Goal: Information Seeking & Learning: Learn about a topic

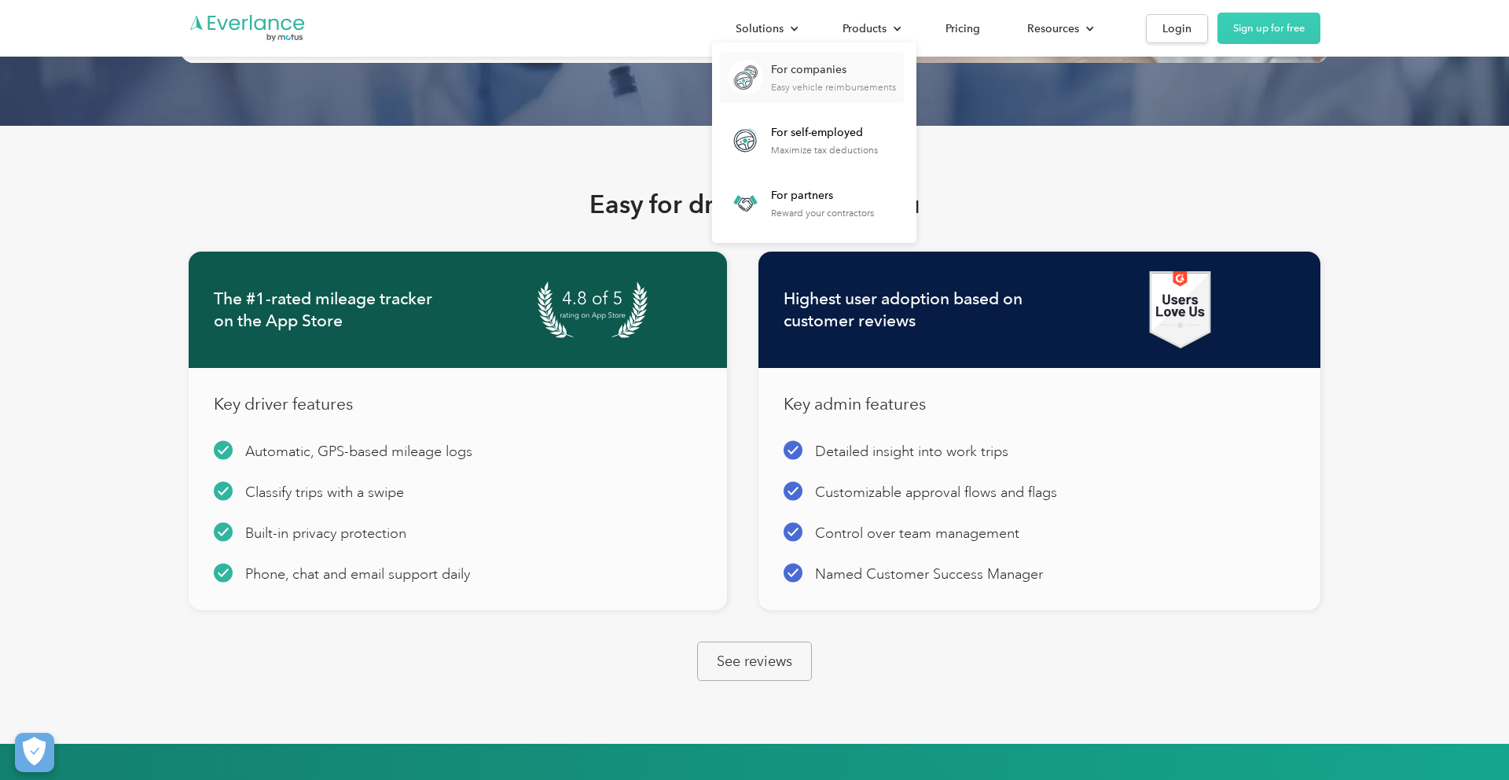
click at [805, 79] on div "For companies Easy vehicle reimbursements" at bounding box center [833, 77] width 125 height 31
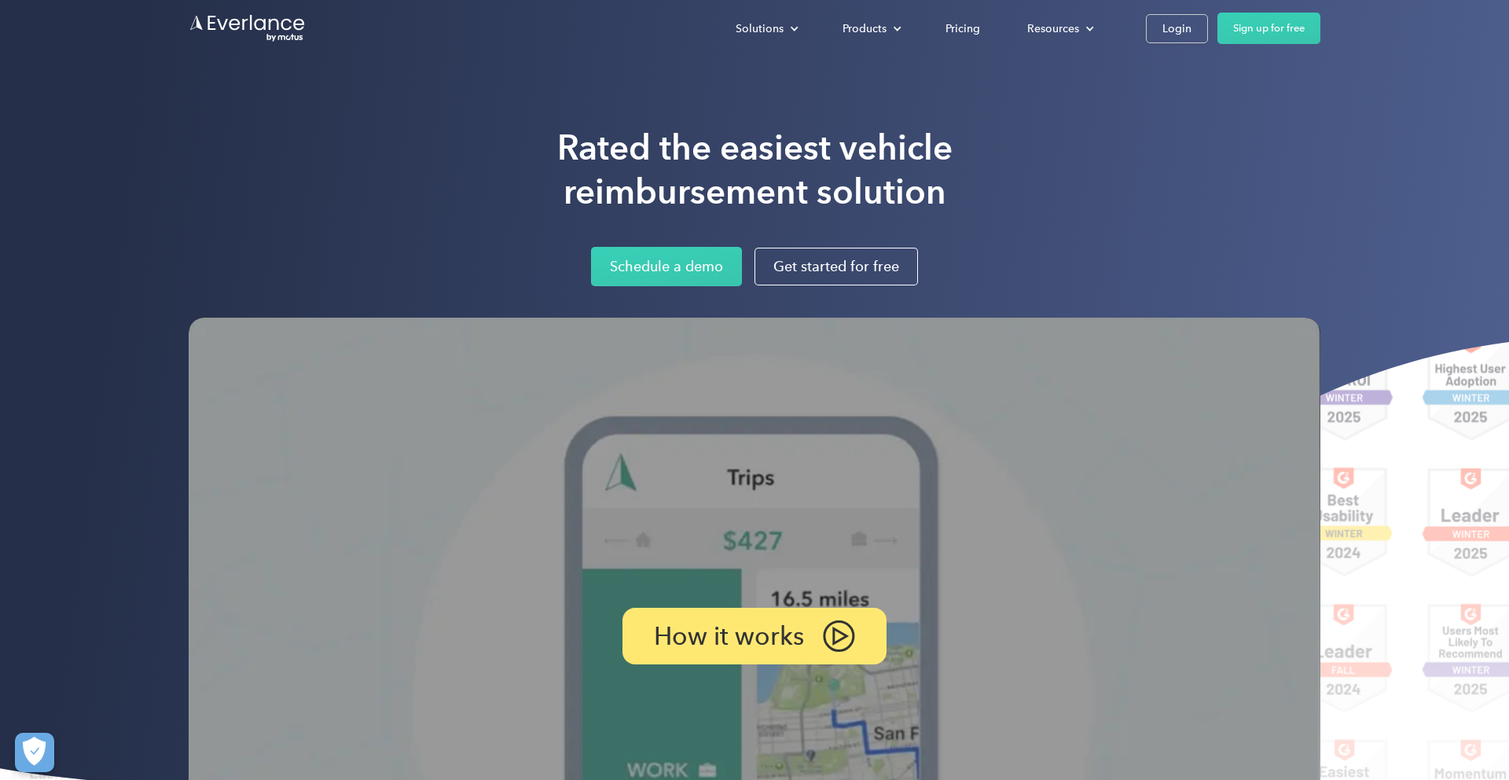
click at [774, 189] on h1 "Rated the easiest vehicle reimbursement solution" at bounding box center [754, 170] width 395 height 88
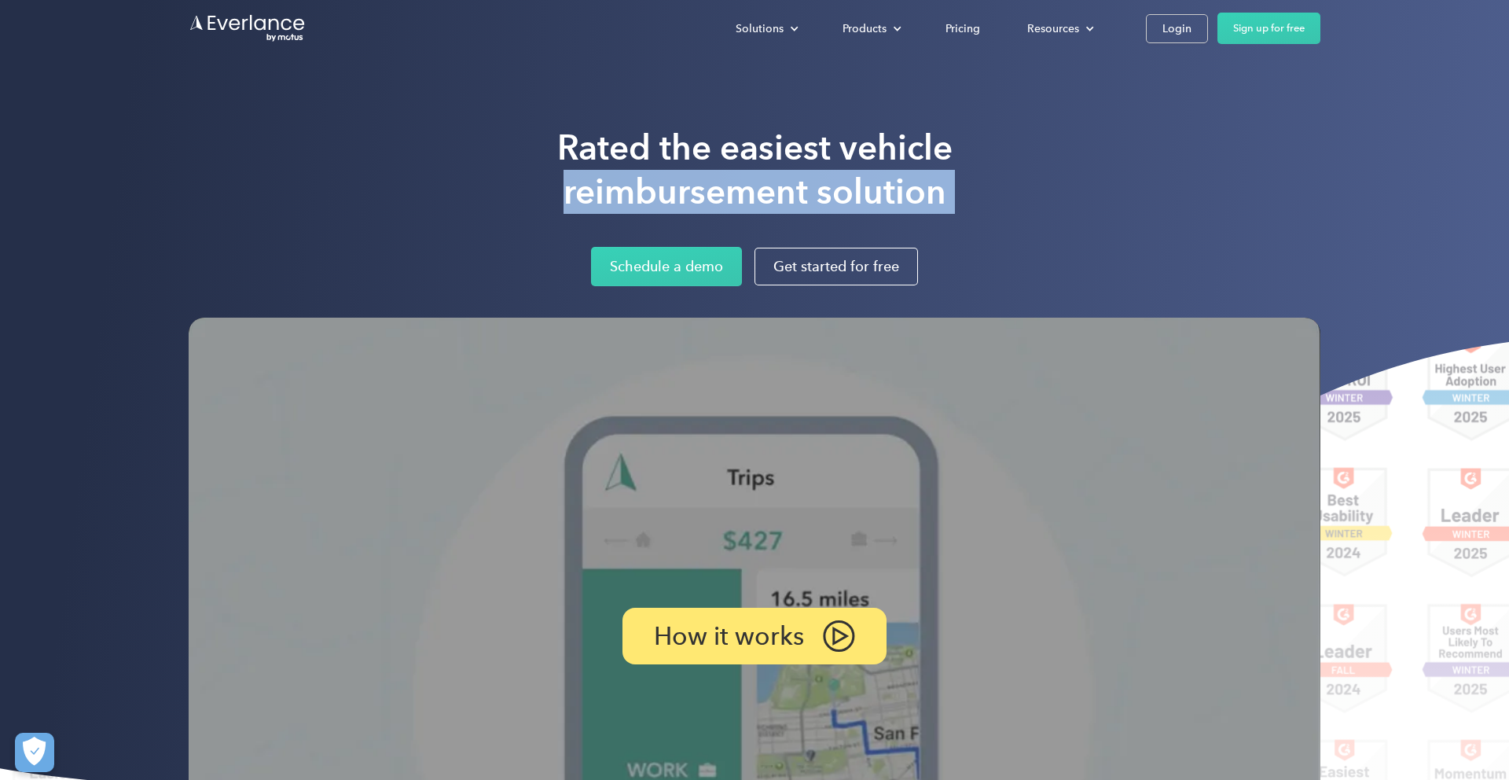
click at [774, 189] on h1 "Rated the easiest vehicle reimbursement solution" at bounding box center [754, 170] width 395 height 88
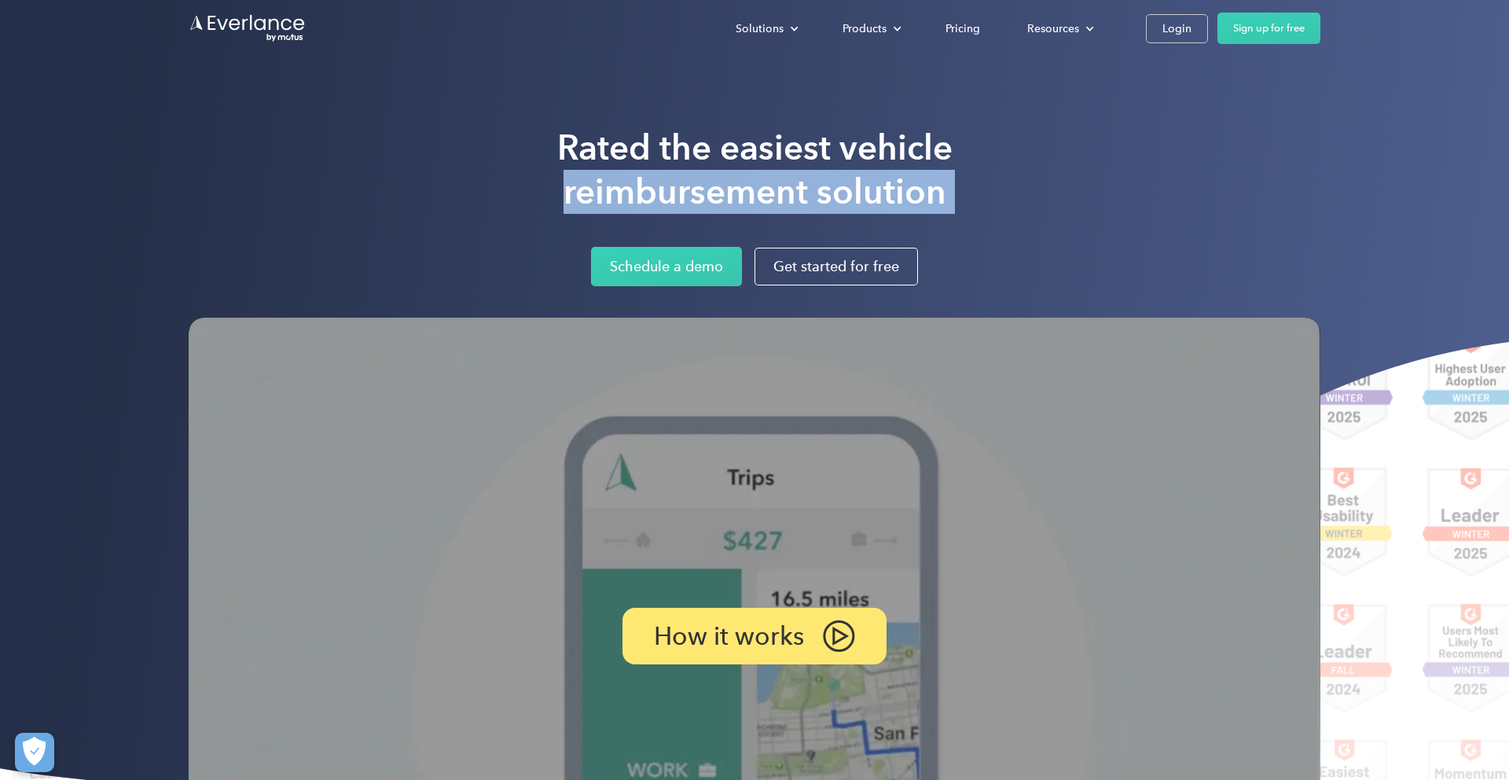
click at [774, 189] on h1 "Rated the easiest vehicle reimbursement solution" at bounding box center [754, 170] width 395 height 88
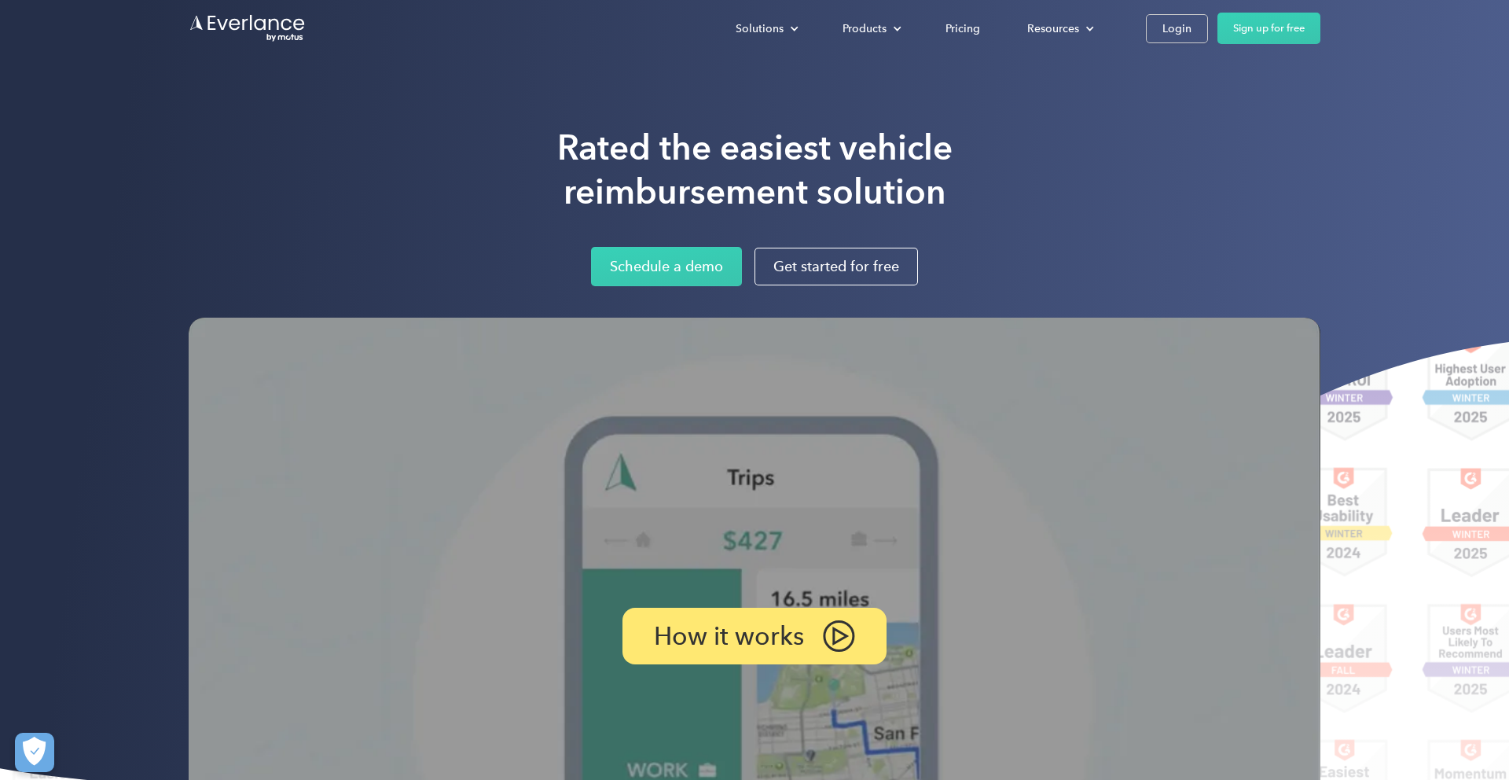
click at [940, 190] on h1 "Rated the easiest vehicle reimbursement solution" at bounding box center [754, 170] width 395 height 88
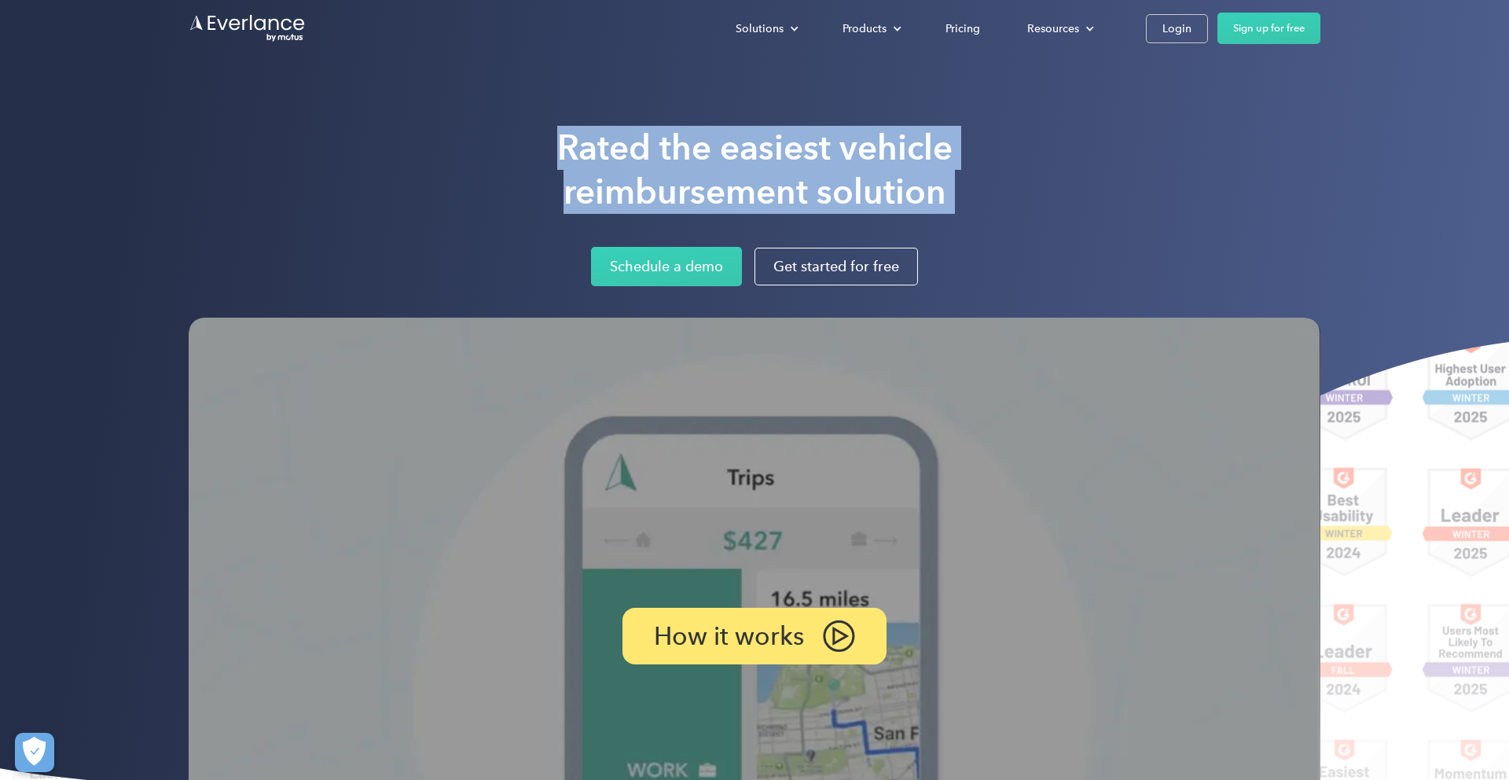
drag, startPoint x: 941, startPoint y: 193, endPoint x: 660, endPoint y: 152, distance: 284.3
click at [660, 152] on h1 "Rated the easiest vehicle reimbursement solution" at bounding box center [754, 170] width 395 height 88
copy h1 "Rated the easiest vehicle reimbursement solution"
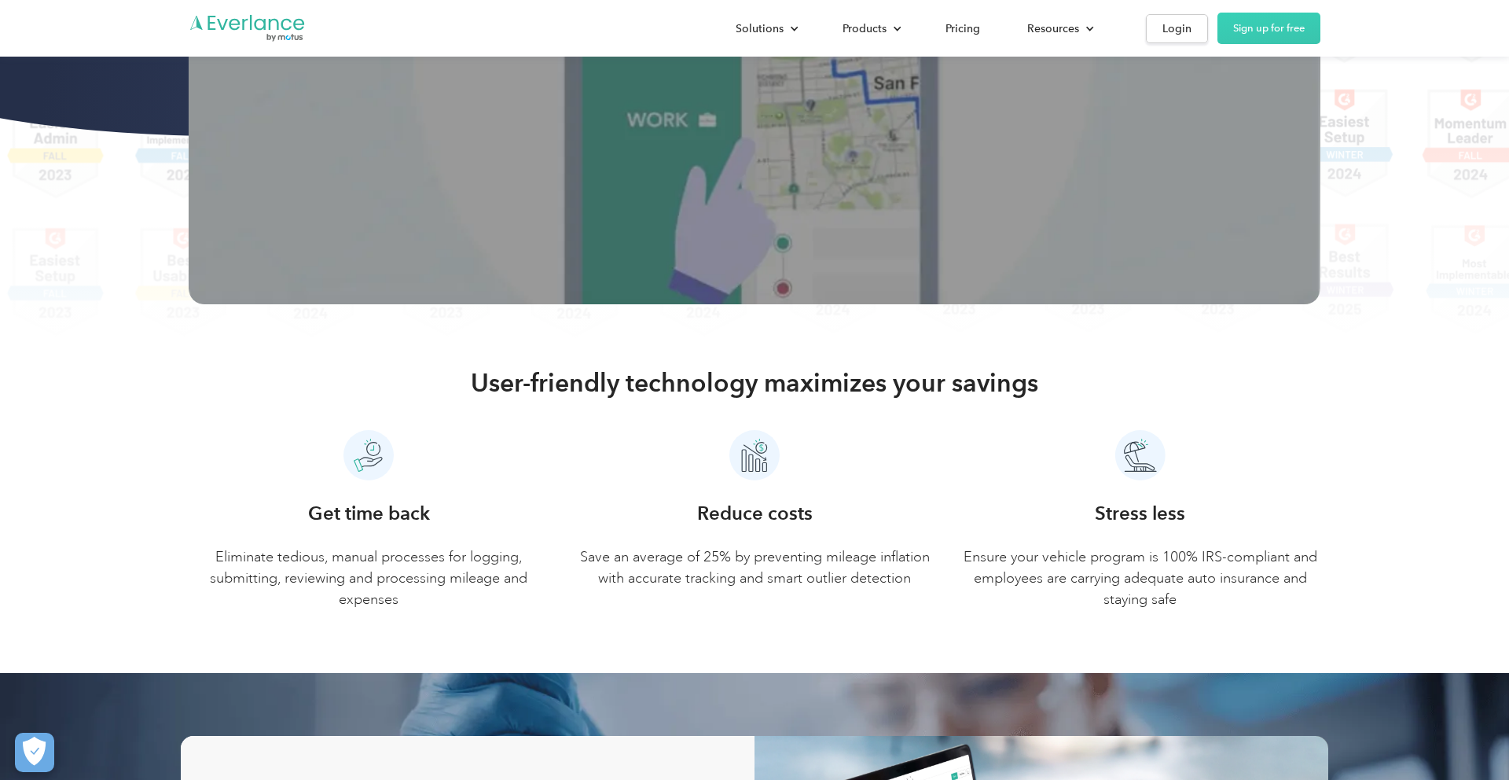
scroll to position [653, 0]
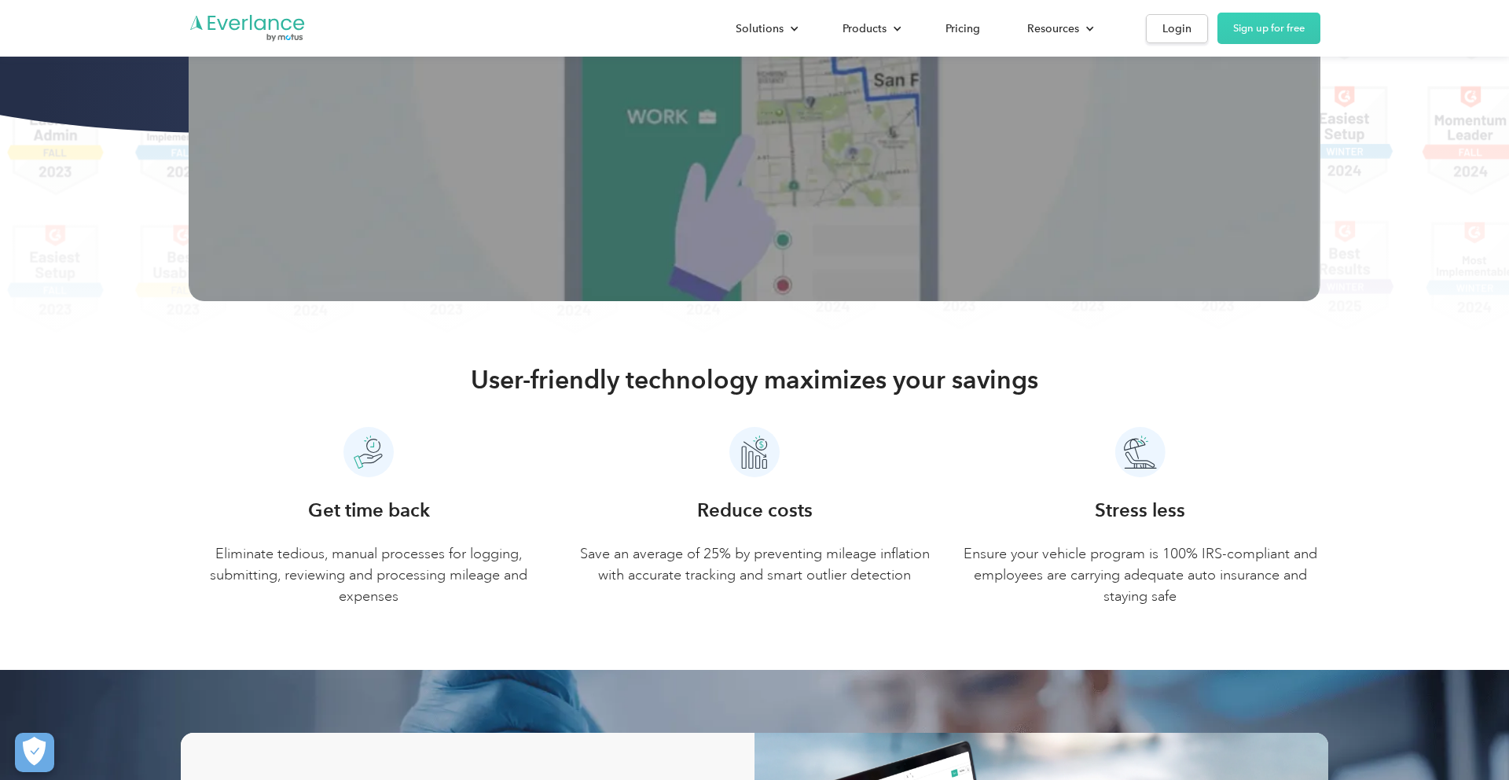
click at [923, 380] on h2 "User-friendly technology maximizes your savings" at bounding box center [754, 379] width 567 height 31
click at [420, 511] on h3 "Get time back" at bounding box center [369, 510] width 122 height 28
click at [405, 583] on p "Eliminate tedious, manual processes for logging, submitting, reviewing and proc…" at bounding box center [369, 575] width 361 height 64
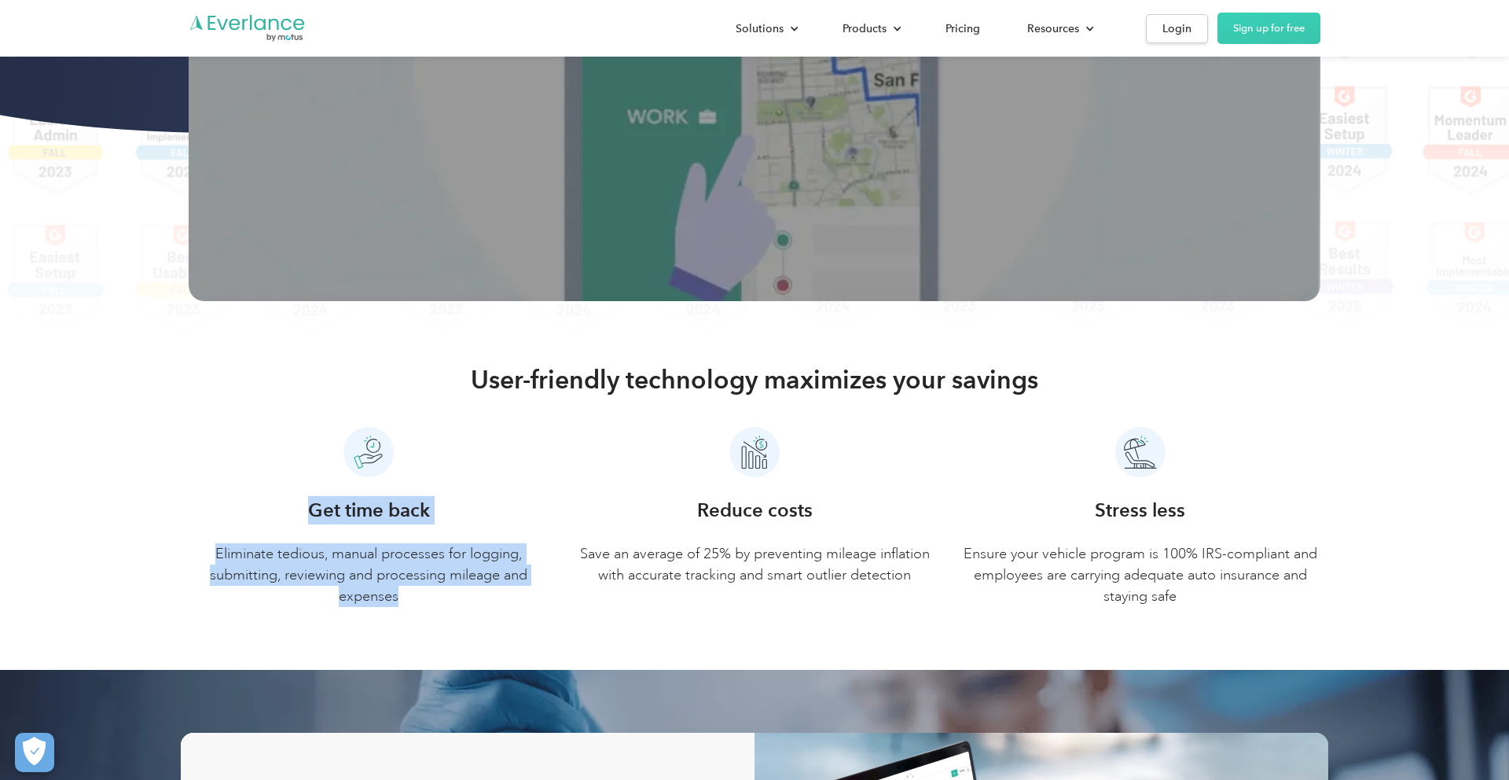
drag, startPoint x: 400, startPoint y: 596, endPoint x: 303, endPoint y: 512, distance: 128.1
click at [303, 511] on div "Get time back Eliminate tedious, manual processes for logging, submitting, revi…" at bounding box center [369, 551] width 361 height 111
copy div "Get time back Eliminate tedious, manual processes for logging, submitting, revi…"
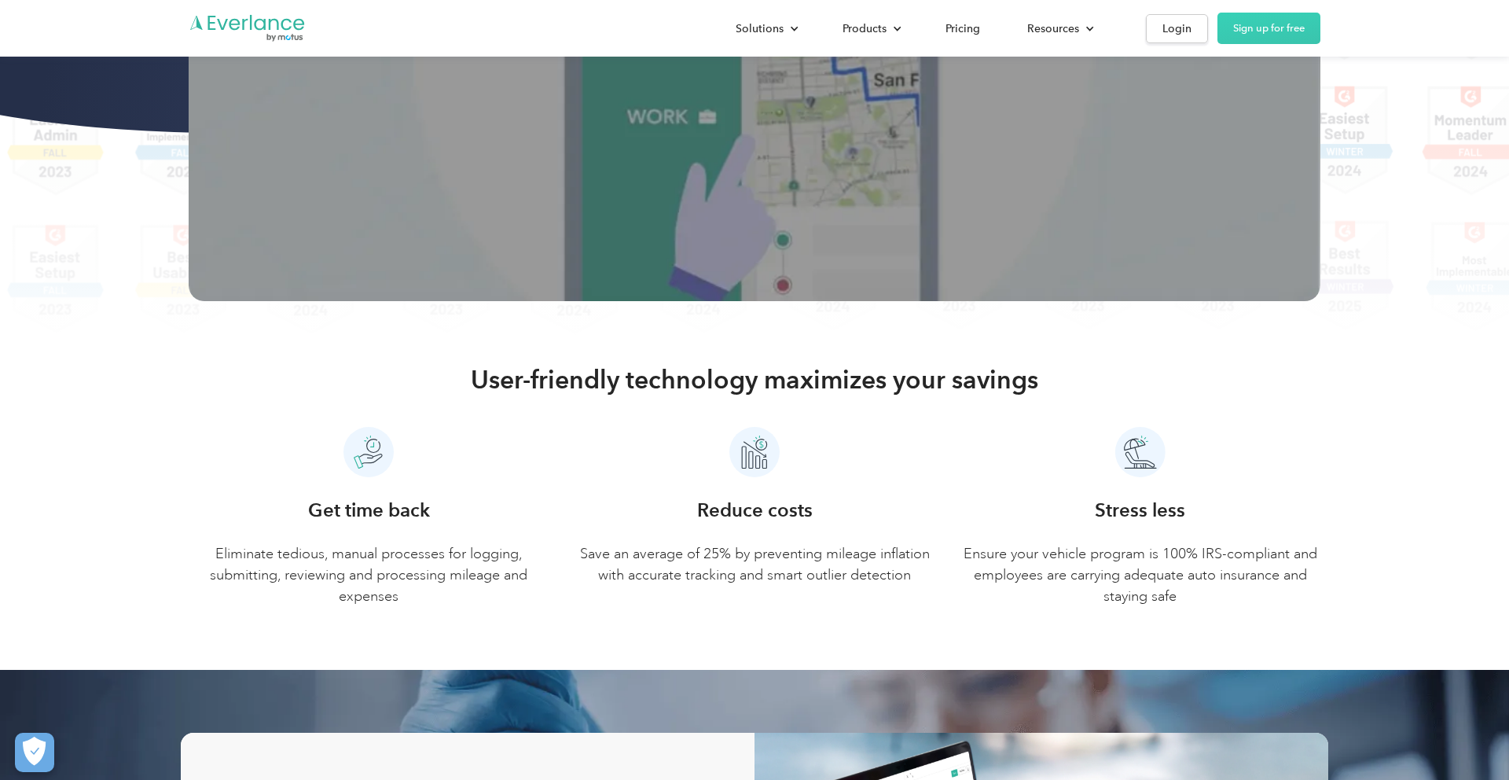
click at [914, 575] on p "Save an average of 25% by preventing mileage inflation with accurate tracking a…" at bounding box center [754, 564] width 361 height 42
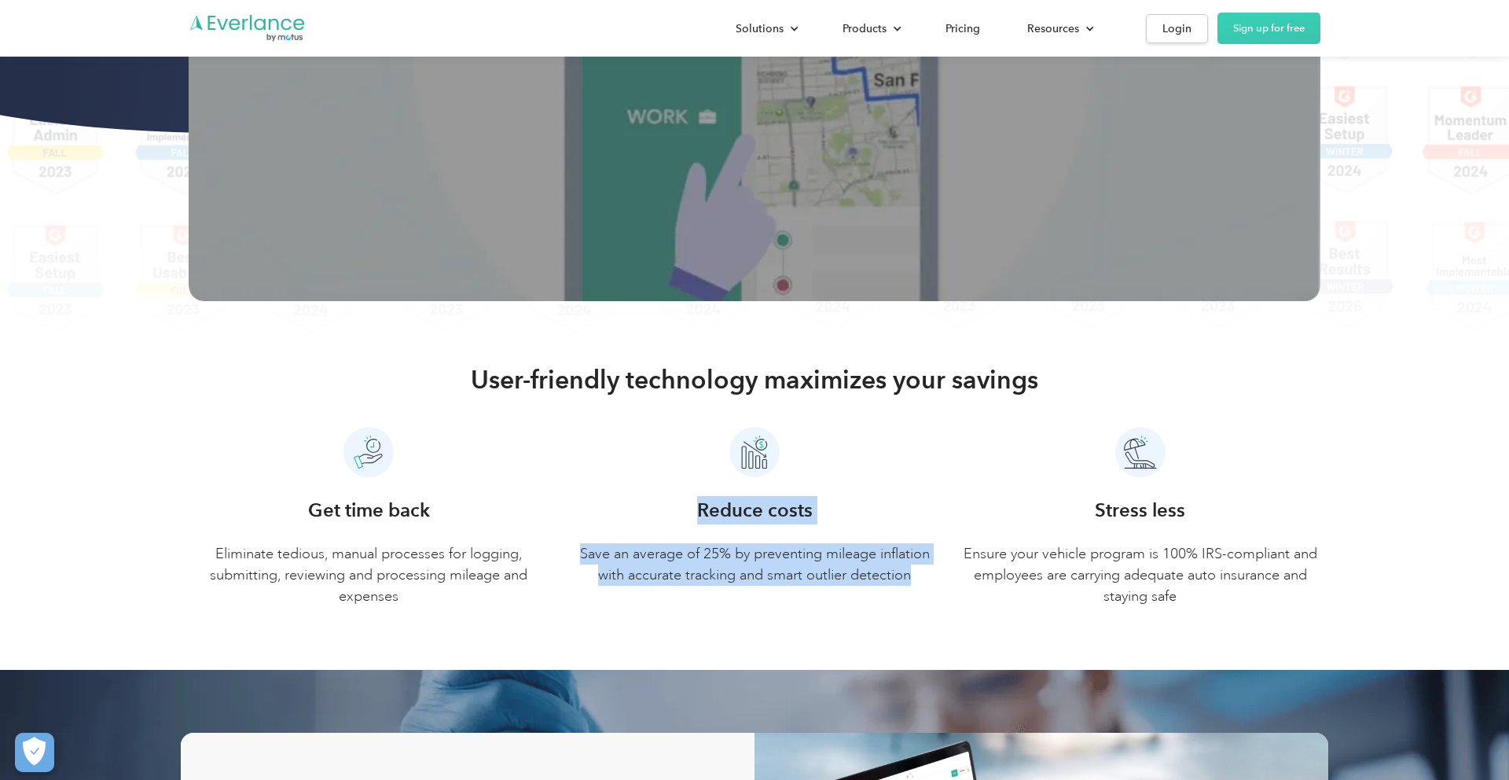
drag, startPoint x: 912, startPoint y: 575, endPoint x: 699, endPoint y: 513, distance: 221.1
click at [699, 513] on div "Reduce costs Save an average of 25% by preventing mileage inflation with accura…" at bounding box center [754, 541] width 361 height 90
copy div "Reduce costs Save an average of 25% by preventing mileage inflation with accura…"
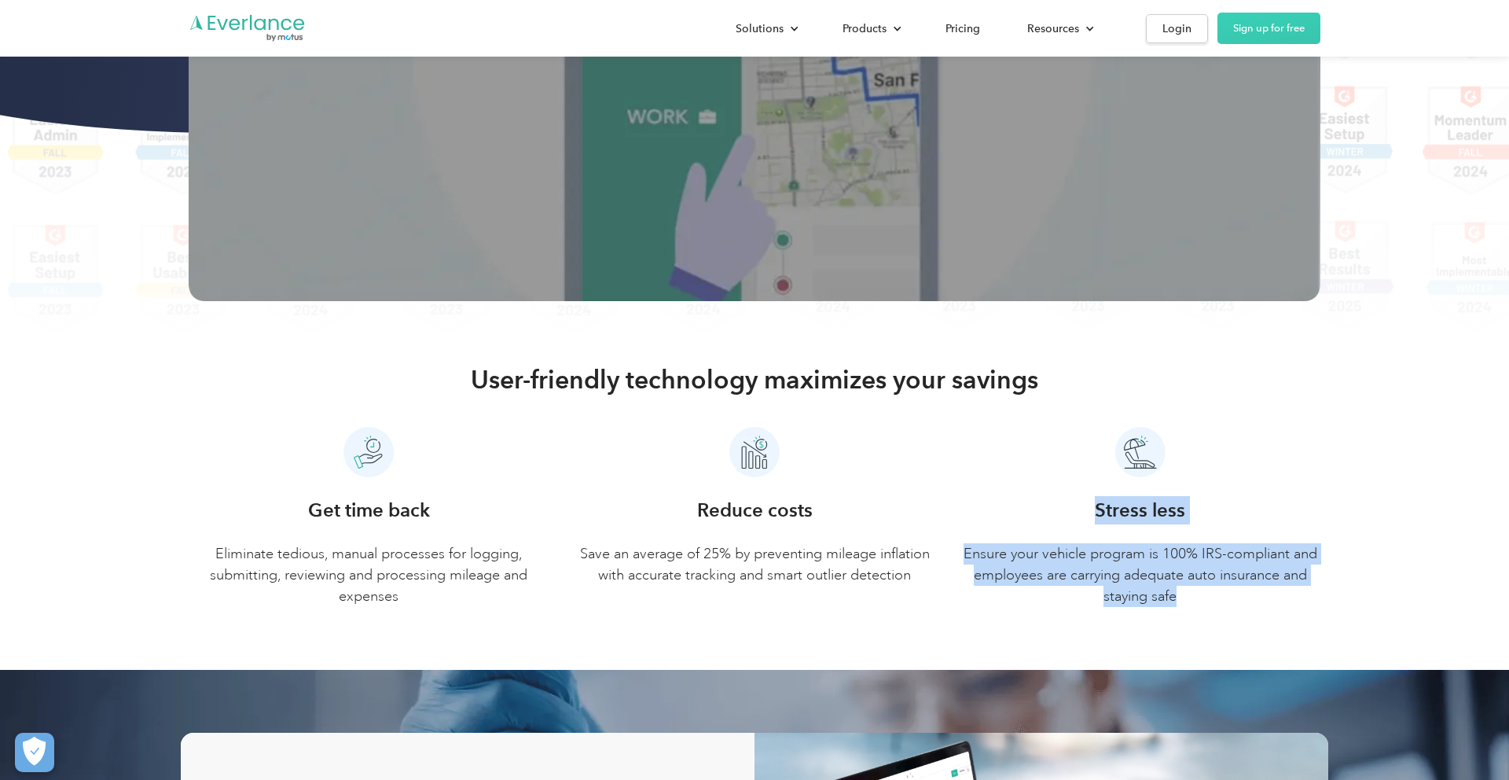
drag, startPoint x: 1178, startPoint y: 597, endPoint x: 1098, endPoint y: 516, distance: 113.9
click at [1098, 516] on div "Stress less Ensure your vehicle program is 100% IRS-compliant and employees are…" at bounding box center [1139, 551] width 361 height 111
copy div "Stress less Ensure your vehicle program is 100% IRS-compliant and employees are…"
click at [758, 560] on p "Save an average of 25% by preventing mileage inflation with accurate tracking a…" at bounding box center [754, 564] width 361 height 42
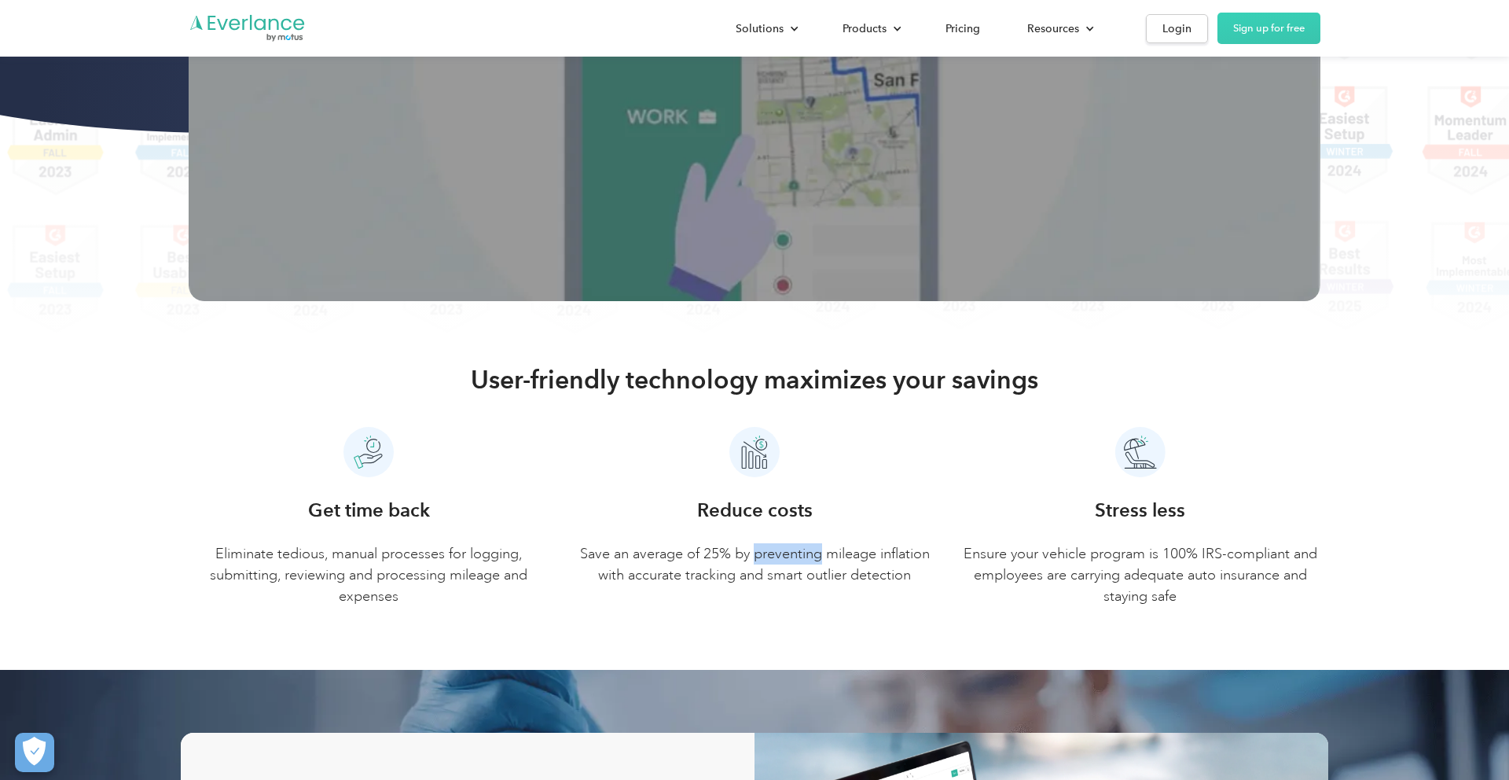
click at [758, 560] on p "Save an average of 25% by preventing mileage inflation with accurate tracking a…" at bounding box center [754, 564] width 361 height 42
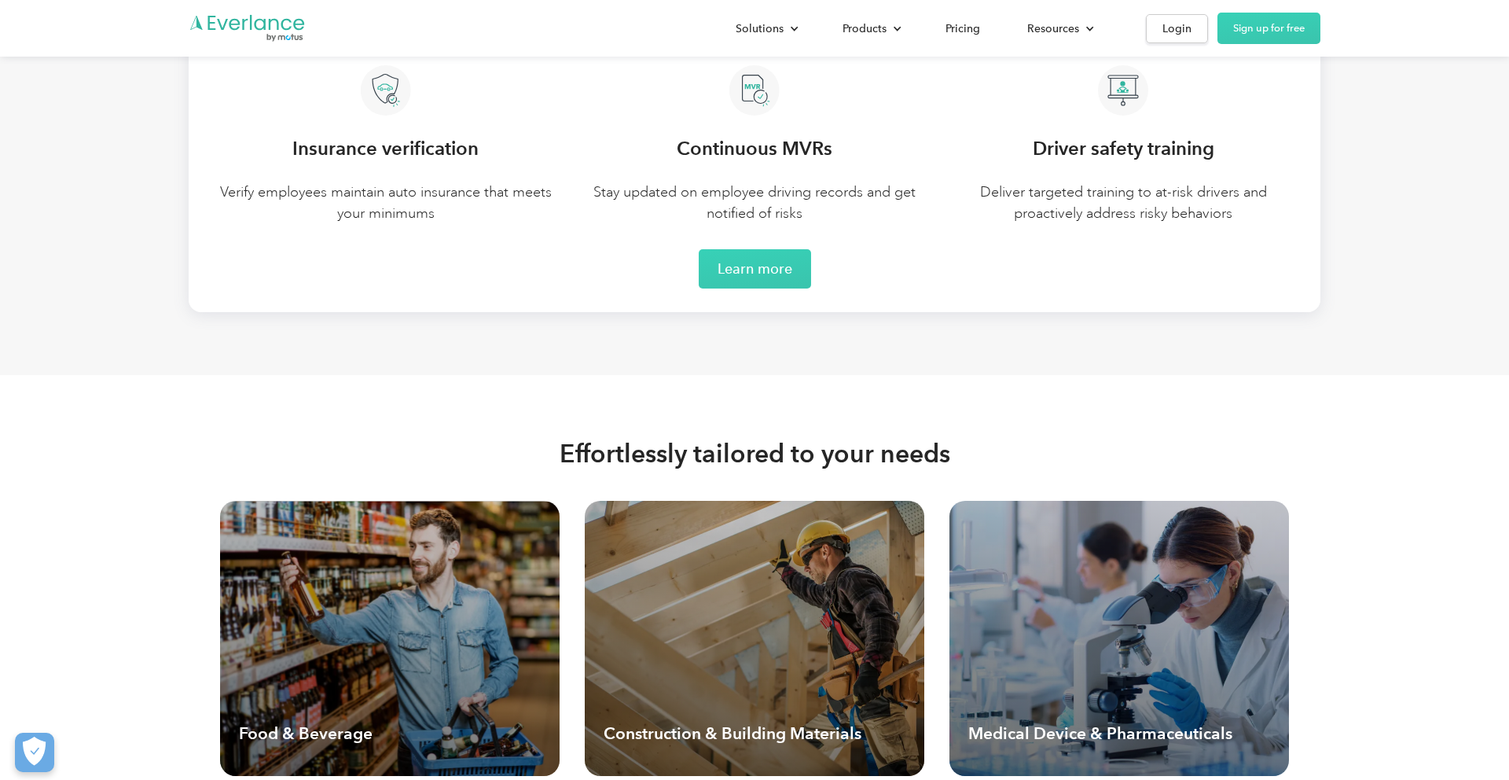
scroll to position [3834, 0]
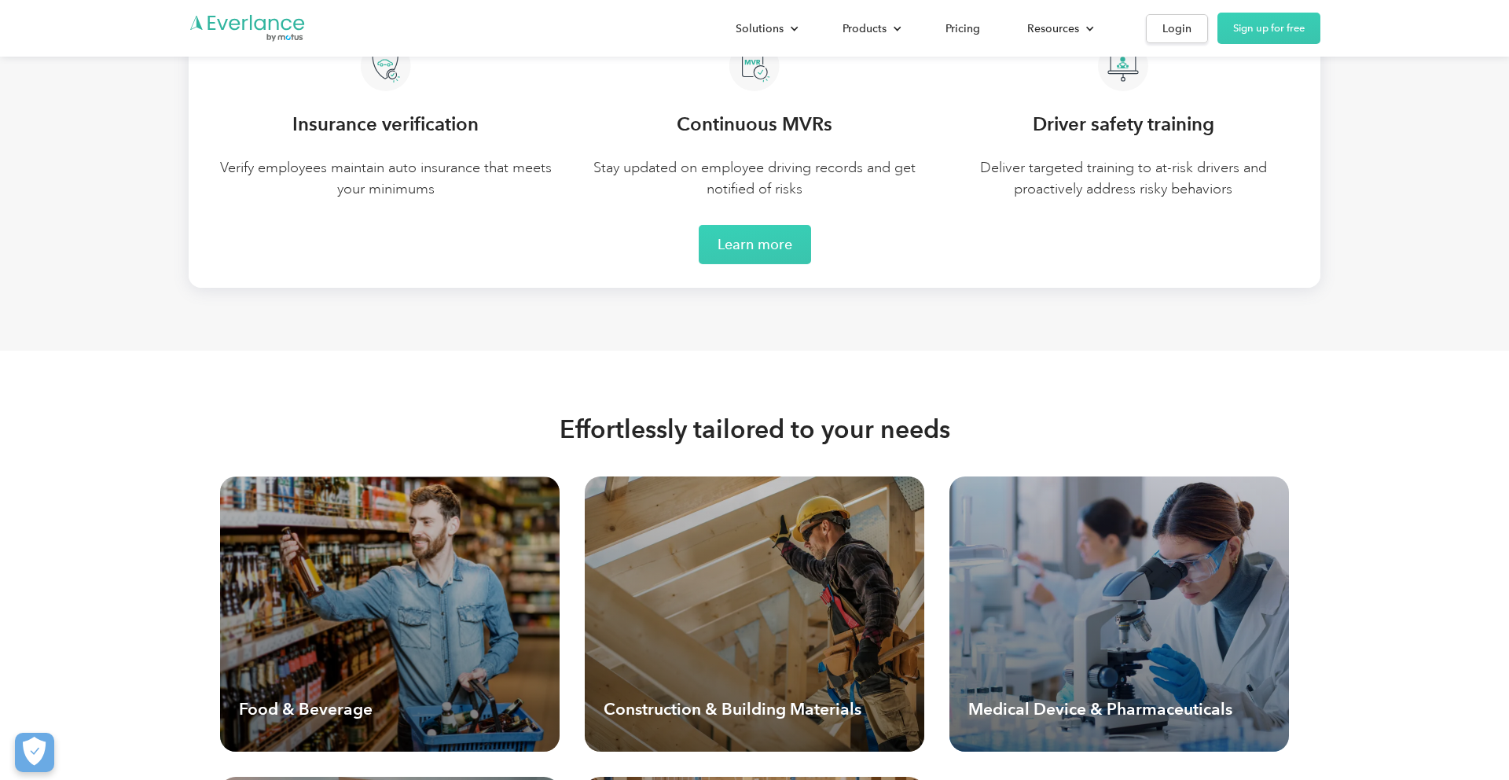
click at [615, 436] on h2 "Effortlessly tailored to your needs" at bounding box center [754, 428] width 391 height 31
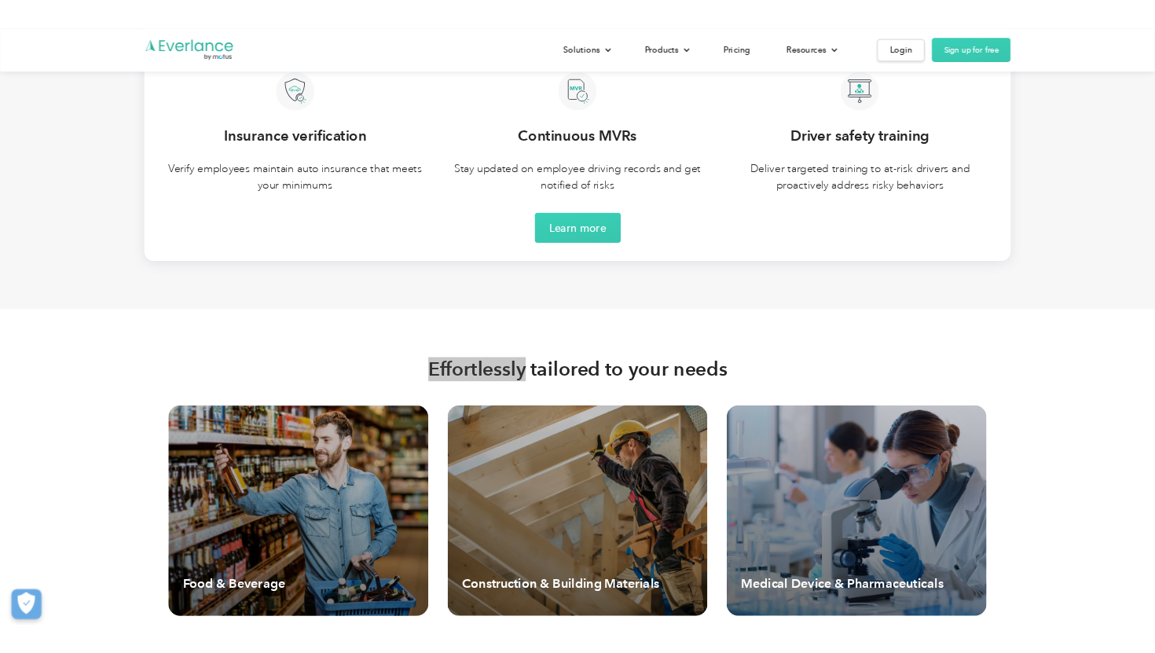
scroll to position [3850, 0]
